Goal: Find specific page/section: Find specific page/section

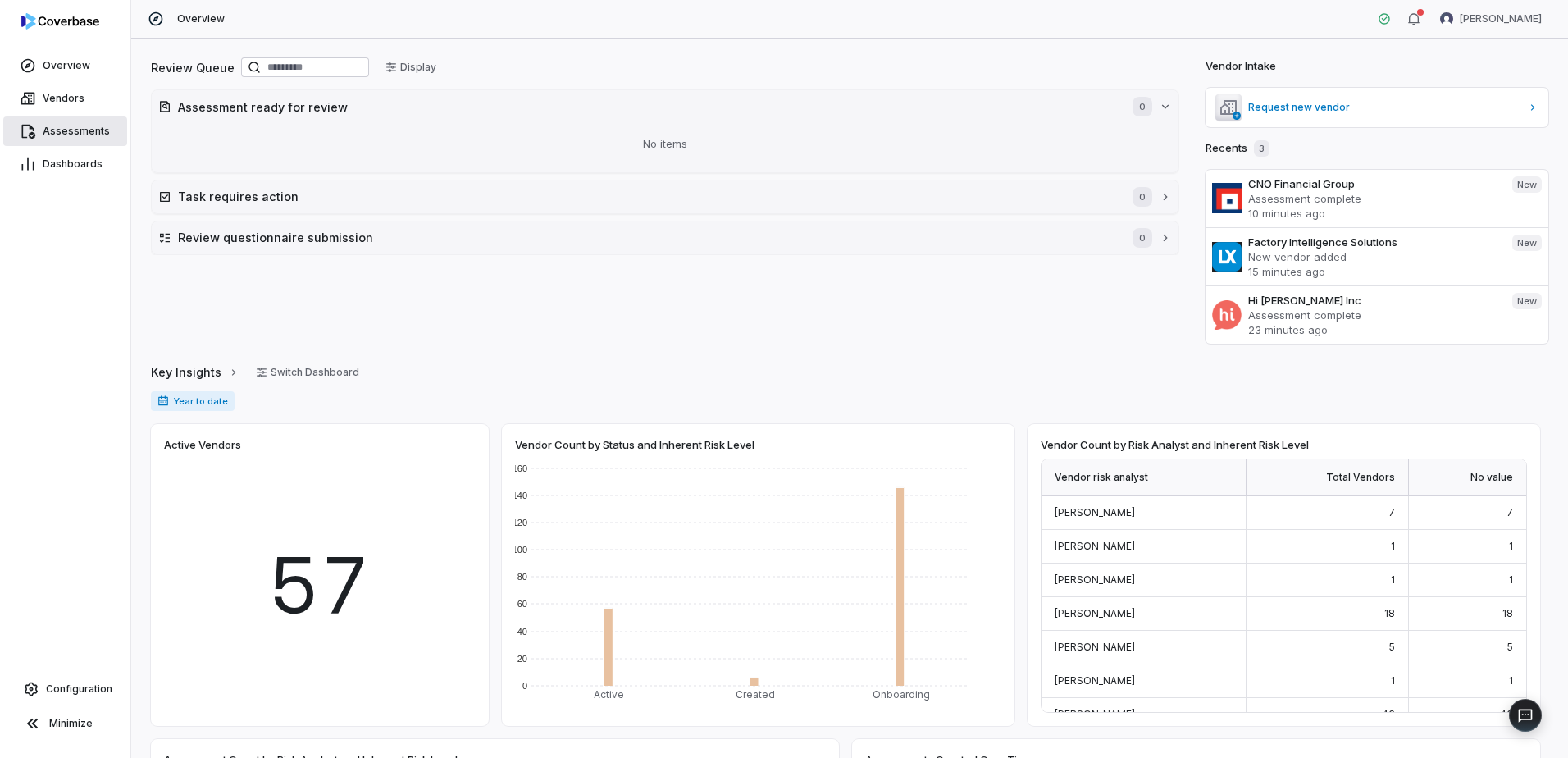
click at [86, 140] on link "Assessments" at bounding box center [64, 131] width 124 height 29
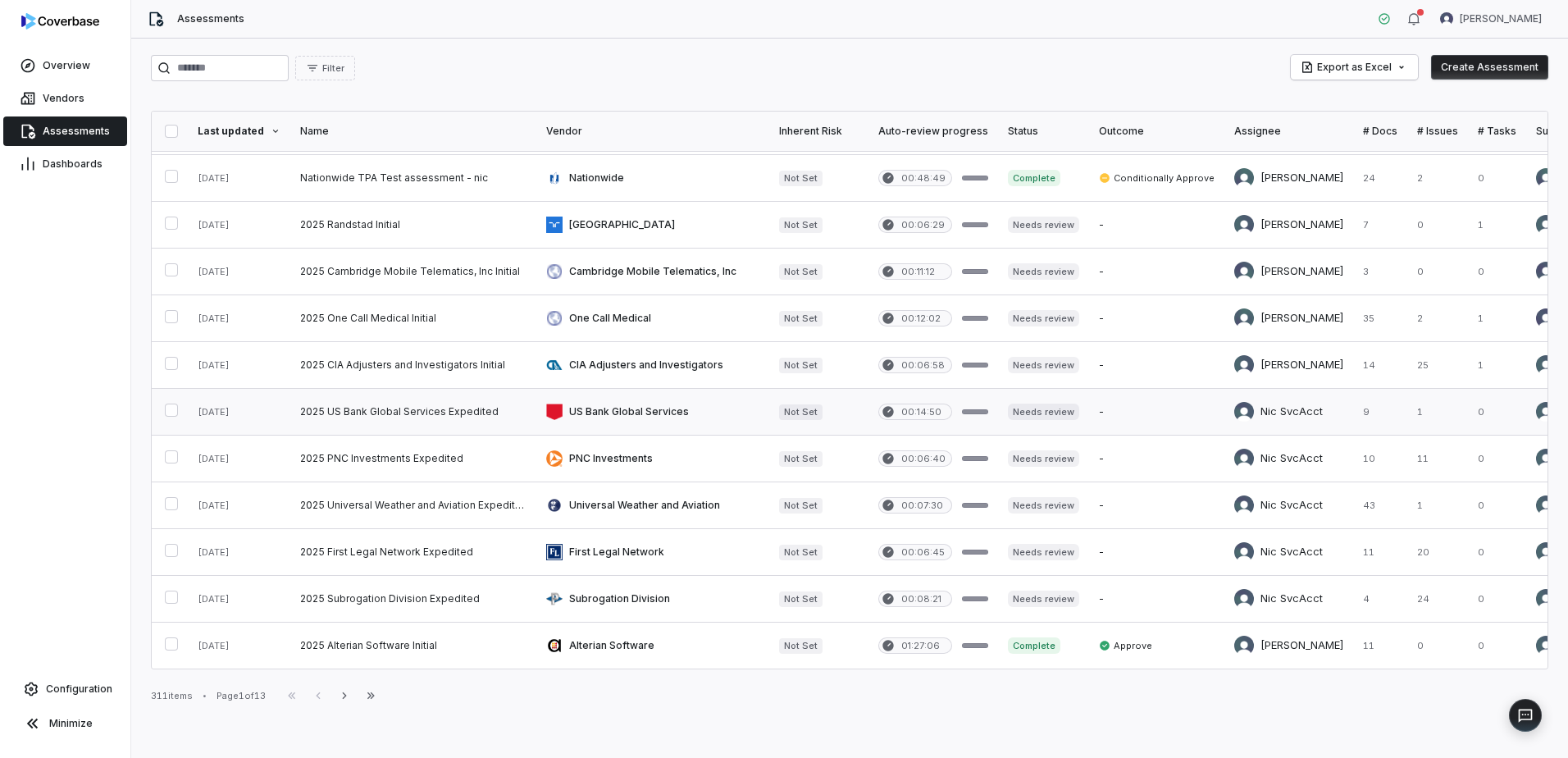
scroll to position [658, 0]
click at [358, 698] on button "Next" at bounding box center [344, 696] width 26 height 20
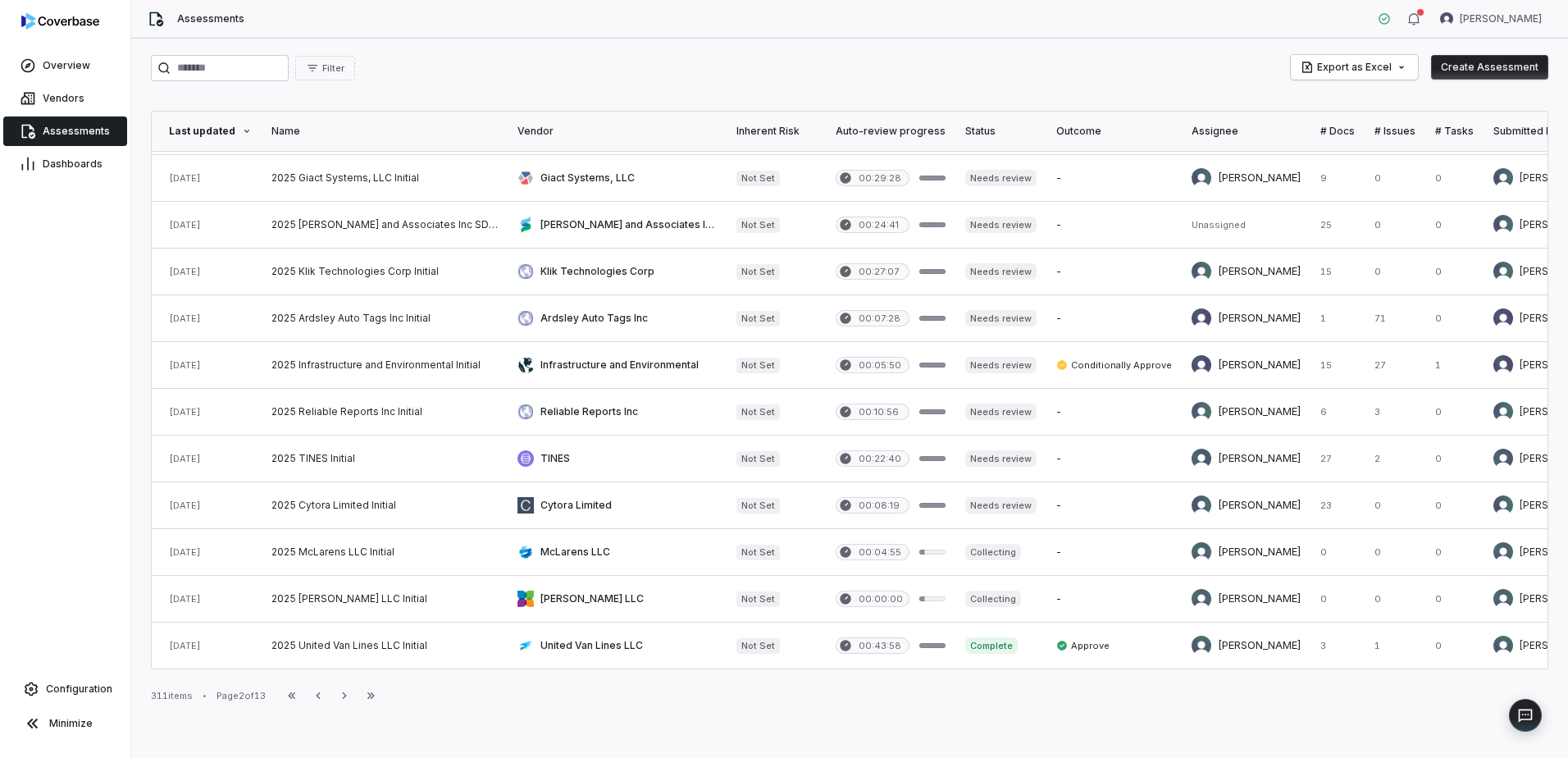
scroll to position [658, 0]
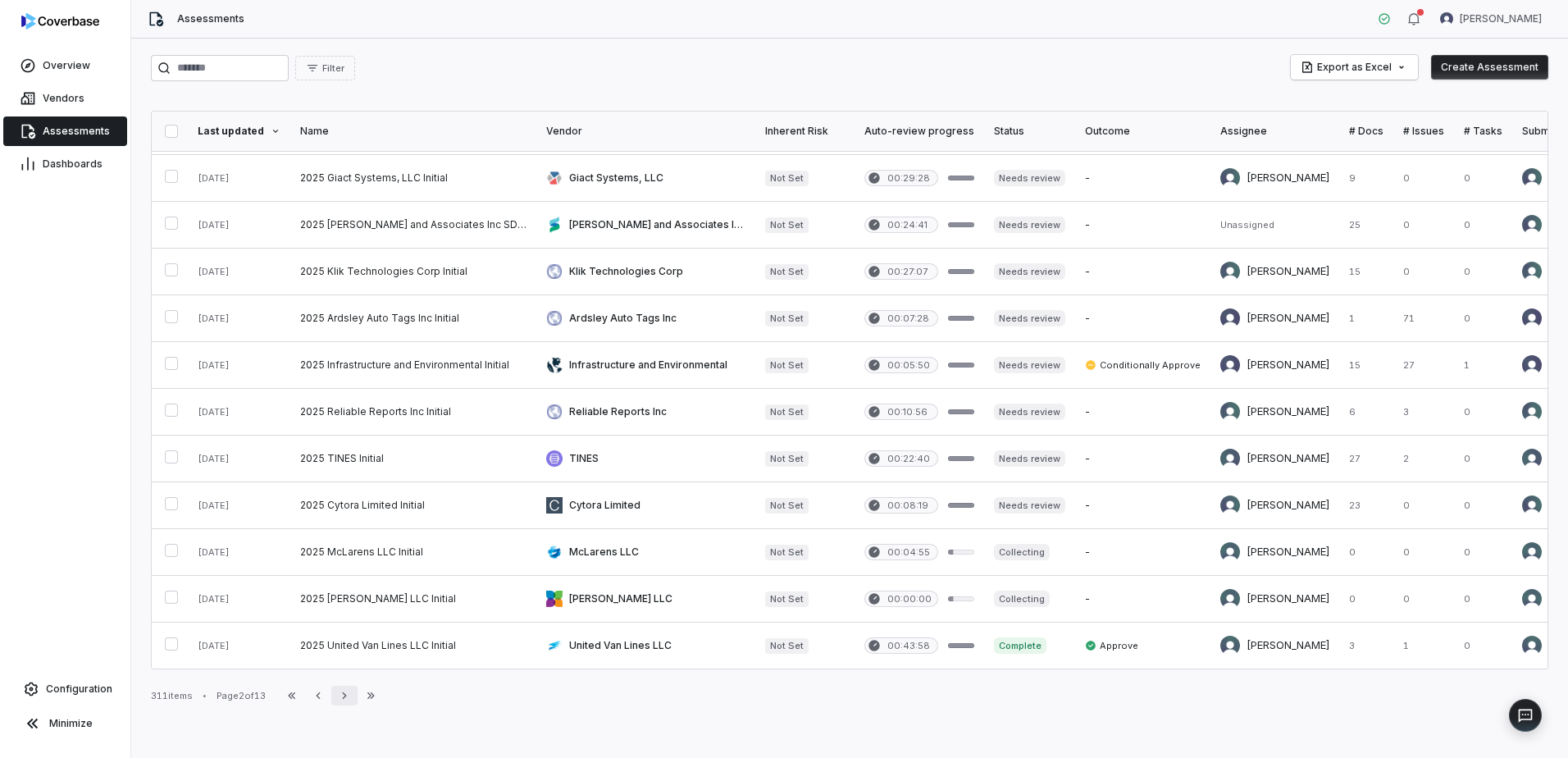
click at [358, 698] on button "Next" at bounding box center [344, 696] width 26 height 20
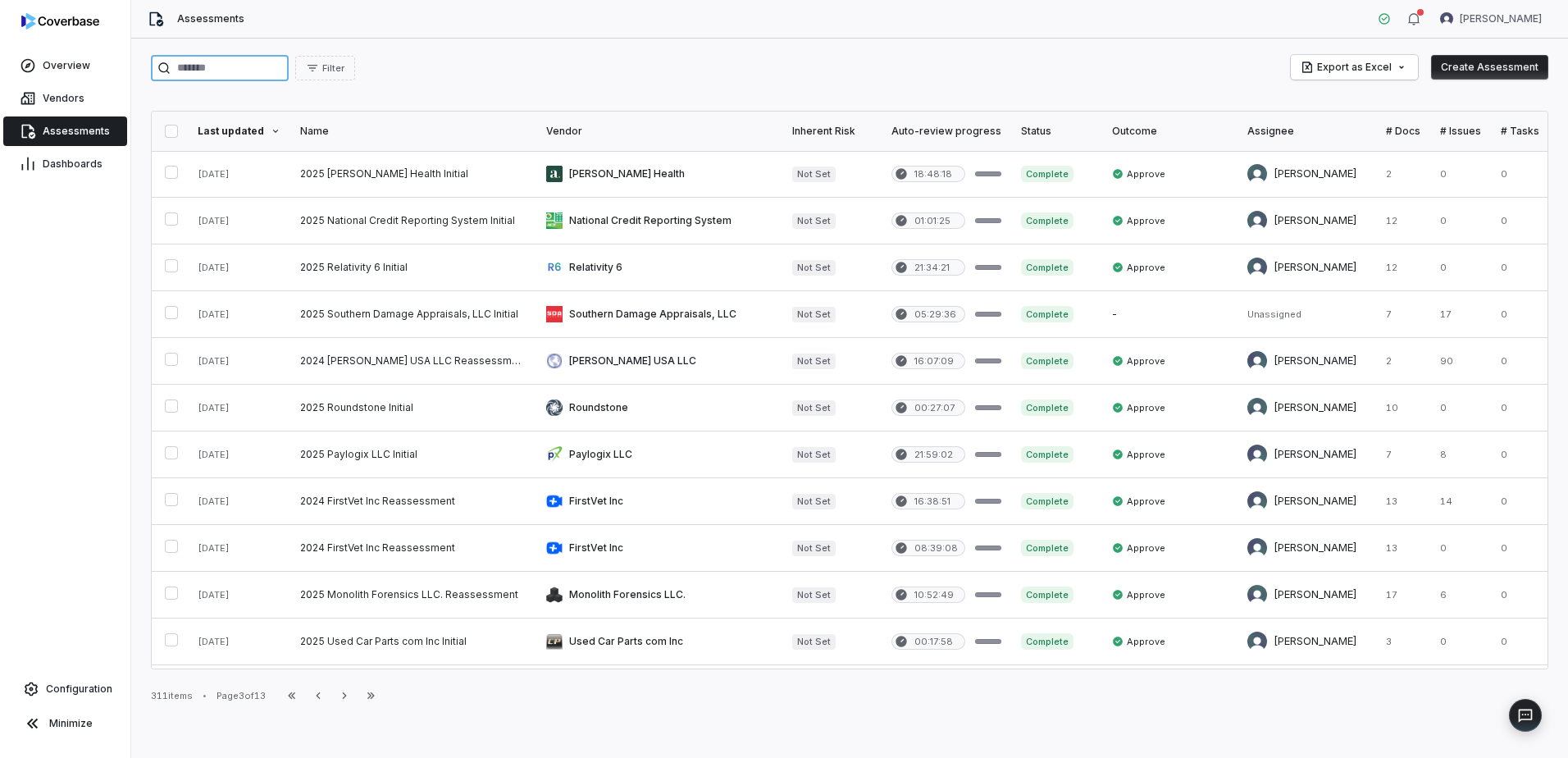
click at [228, 70] on input "search" at bounding box center [220, 67] width 138 height 26
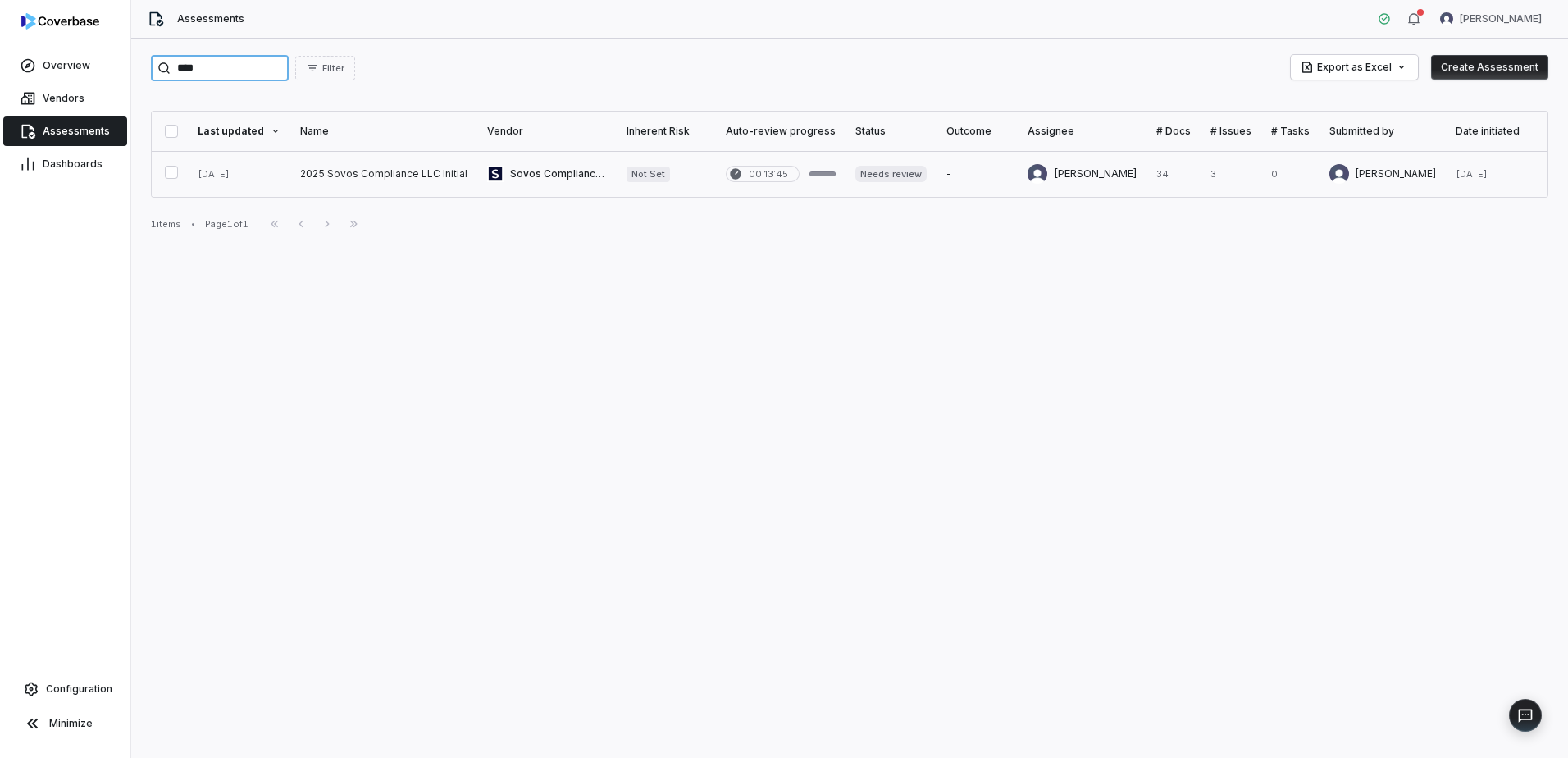
type input "****"
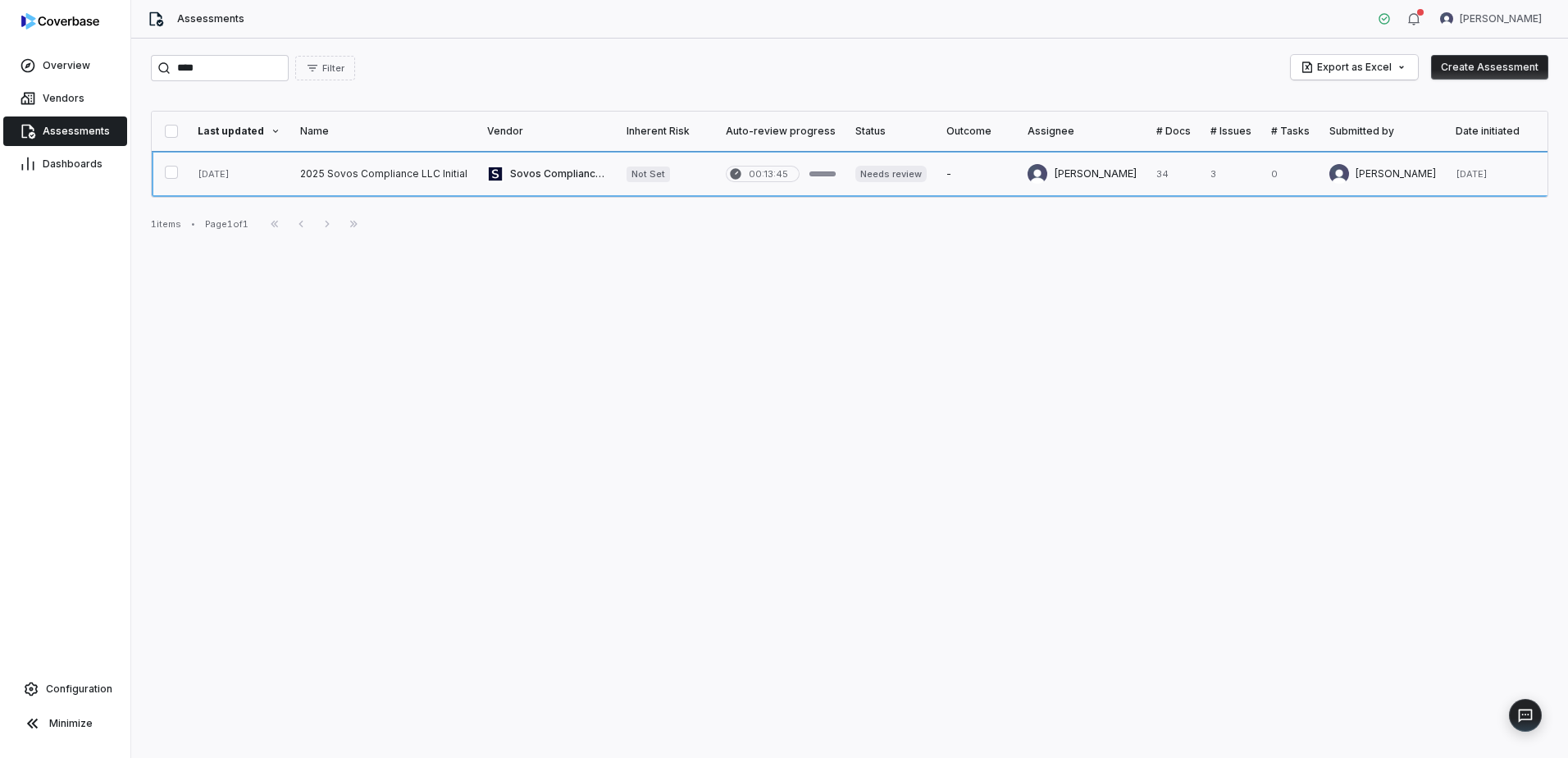
click at [328, 177] on link at bounding box center [384, 174] width 187 height 46
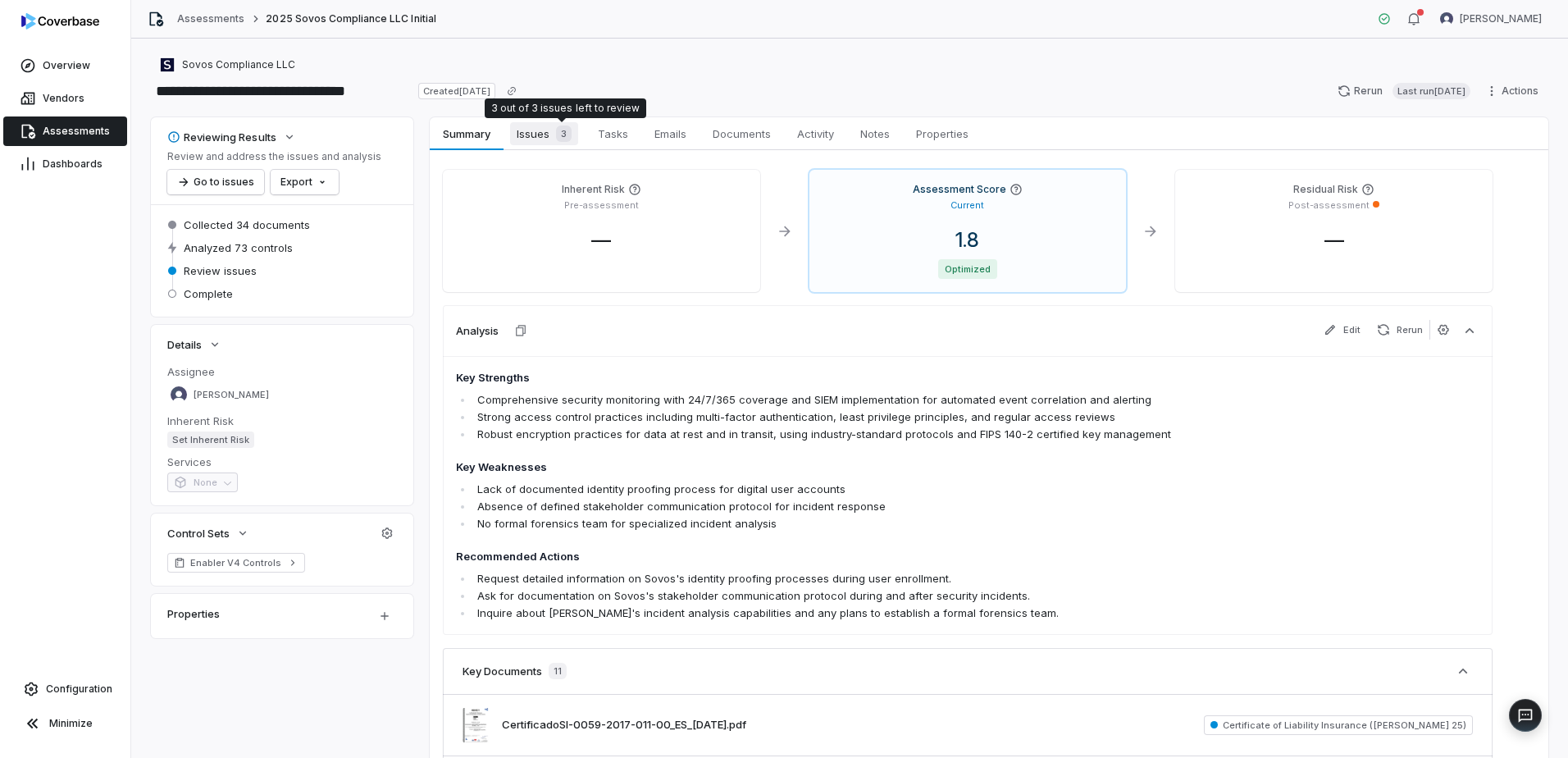
click at [554, 131] on div "3" at bounding box center [560, 134] width 22 height 17
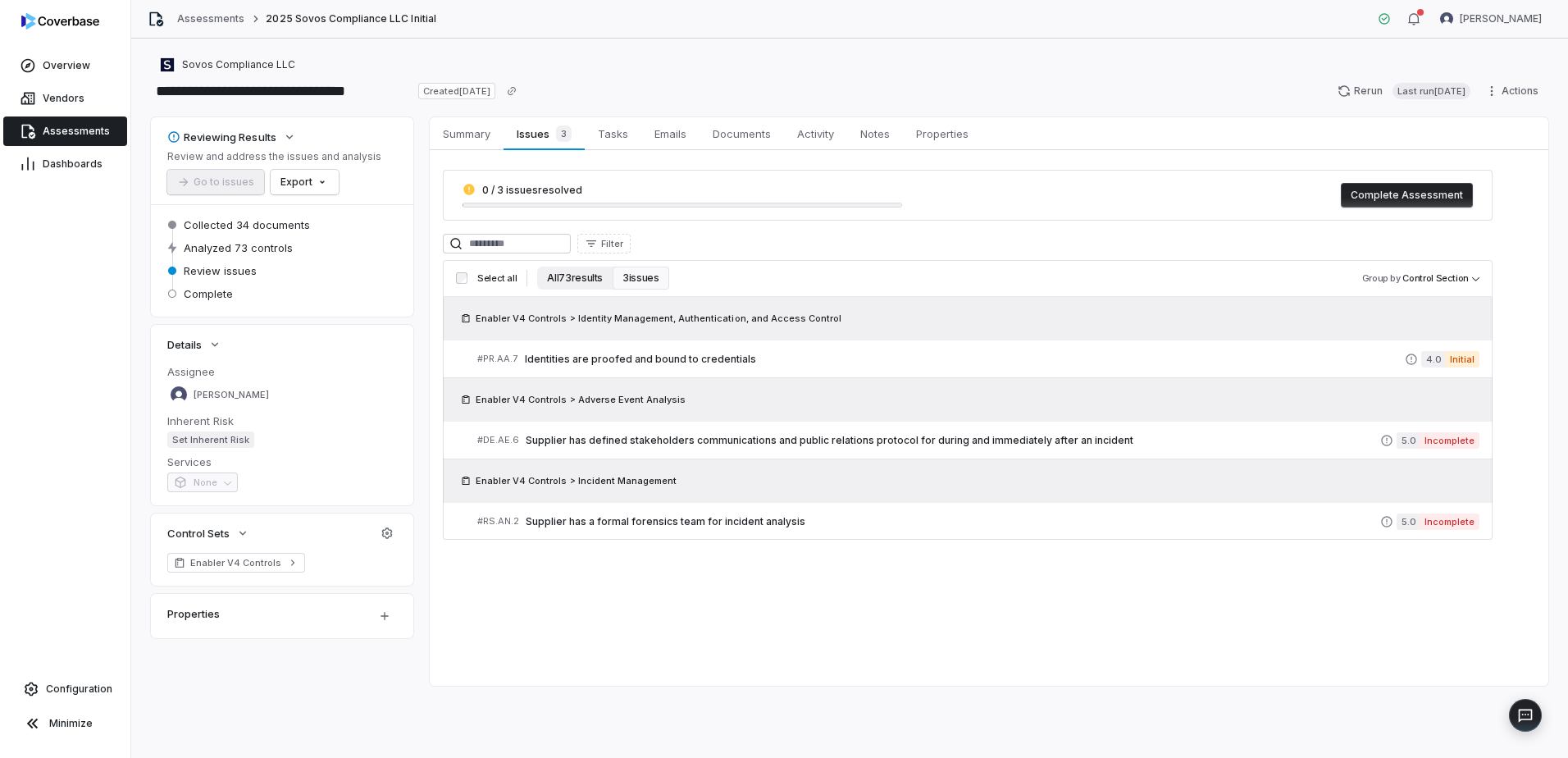
click at [588, 279] on button "All 73 results" at bounding box center [575, 278] width 75 height 23
